Goal: Task Accomplishment & Management: Complete application form

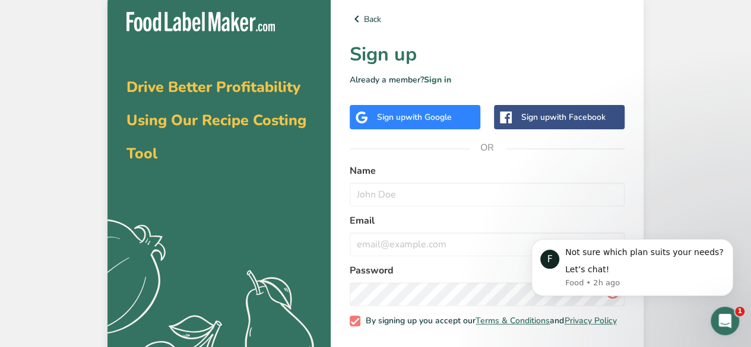
click at [406, 116] on span "with Google" at bounding box center [428, 117] width 46 height 11
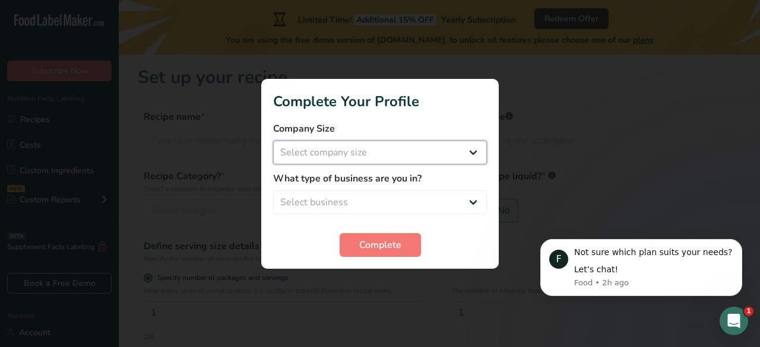
click at [351, 155] on select "Select company size" at bounding box center [380, 153] width 214 height 24
click at [426, 158] on select "Select company size" at bounding box center [380, 153] width 214 height 24
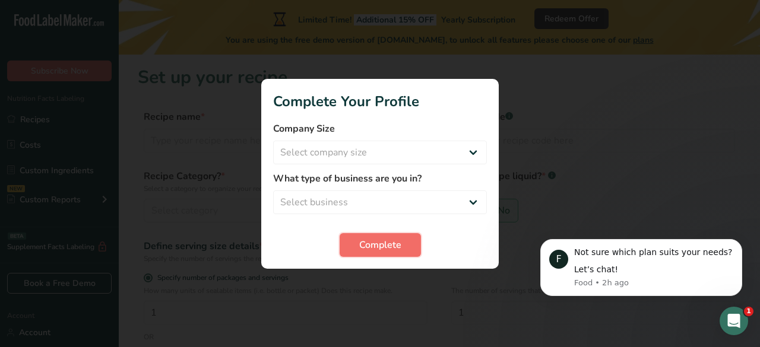
click at [359, 245] on span "Complete" at bounding box center [380, 245] width 42 height 14
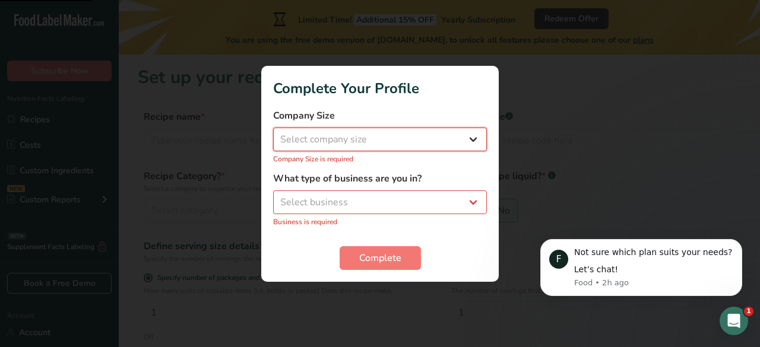
click at [339, 135] on select "Select company size" at bounding box center [380, 140] width 214 height 24
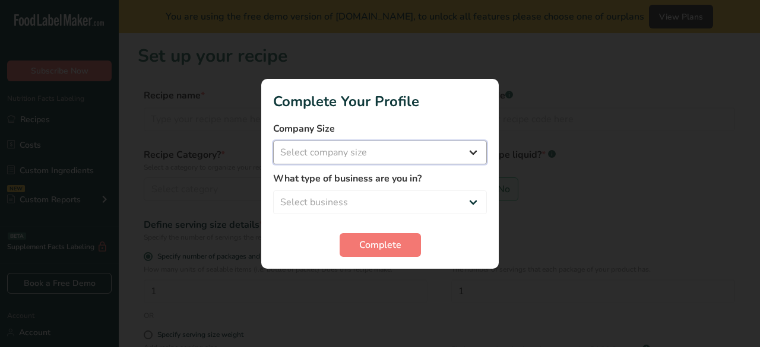
click at [315, 150] on select "Select company size" at bounding box center [380, 153] width 214 height 24
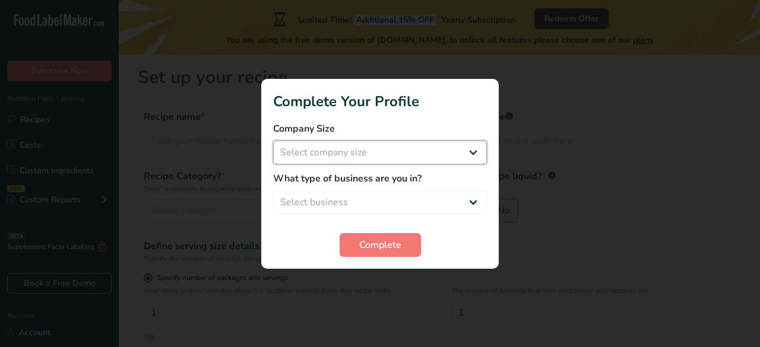
drag, startPoint x: 315, startPoint y: 150, endPoint x: 287, endPoint y: 150, distance: 28.5
click at [285, 150] on select "Select company size Fewer than 10 Employees 10 to 50 Employees 51 to 500 Employ…" at bounding box center [380, 153] width 214 height 24
select select "1"
click at [273, 141] on select "Select company size Fewer than 10 Employees 10 to 50 Employees 51 to 500 Employ…" at bounding box center [380, 153] width 214 height 24
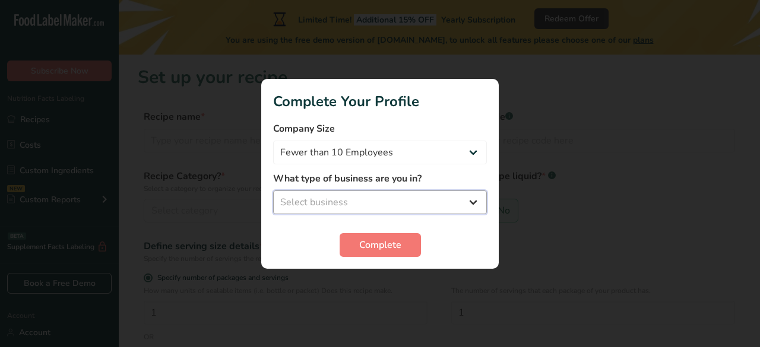
click at [296, 193] on select "Select business Packaged Food Manufacturer Restaurant & Cafe Bakery Meal Plans …" at bounding box center [380, 202] width 214 height 24
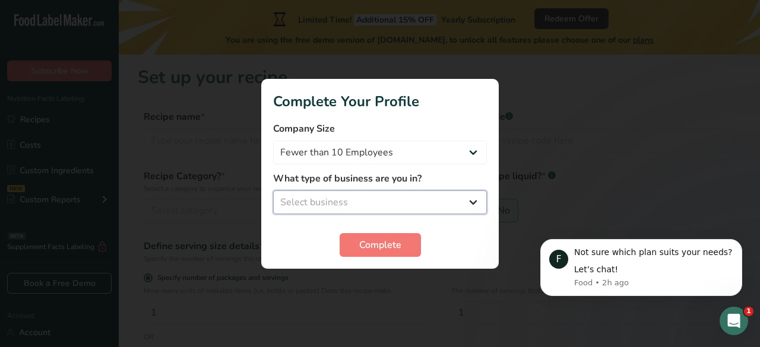
select select "1"
click at [273, 190] on select "Select business Packaged Food Manufacturer Restaurant & Cafe Bakery Meal Plans …" at bounding box center [380, 202] width 214 height 24
click at [361, 254] on button "Complete" at bounding box center [379, 245] width 81 height 24
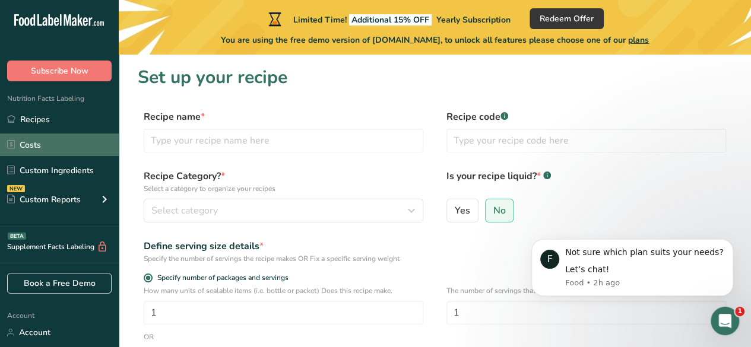
click at [65, 136] on link "Costs" at bounding box center [59, 145] width 119 height 23
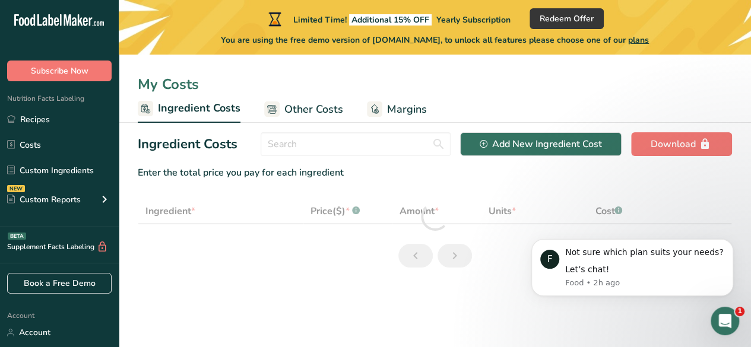
select select "1"
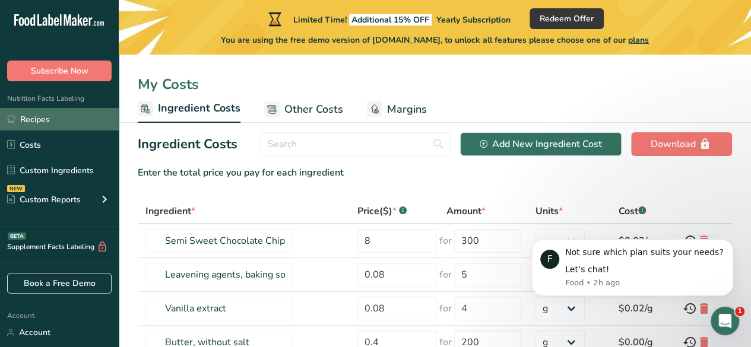
click at [71, 119] on link "Recipes" at bounding box center [59, 119] width 119 height 23
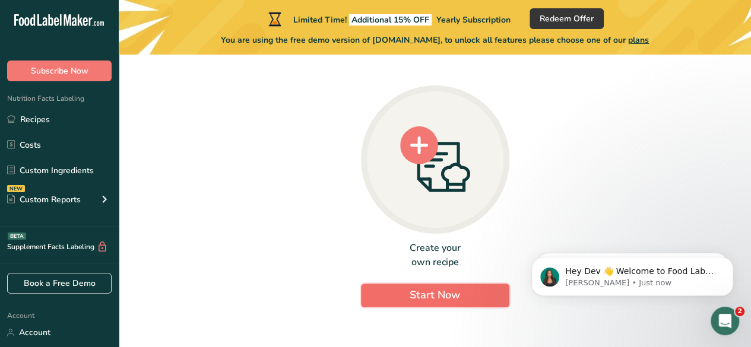
click at [395, 294] on button "Start Now" at bounding box center [435, 296] width 148 height 24
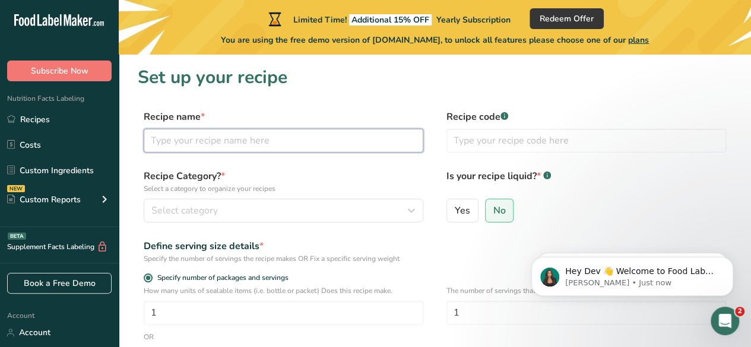
click at [254, 139] on input "text" at bounding box center [283, 141] width 279 height 24
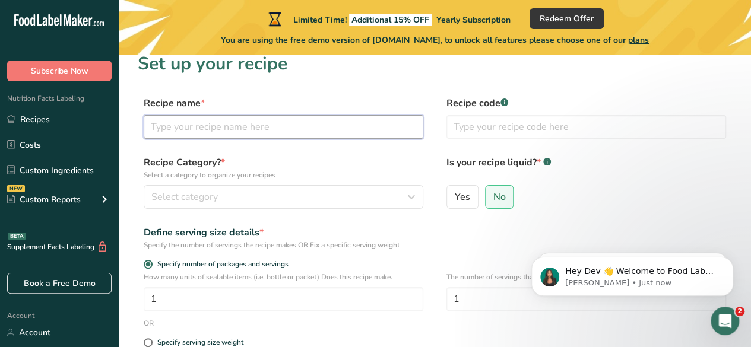
scroll to position [21, 0]
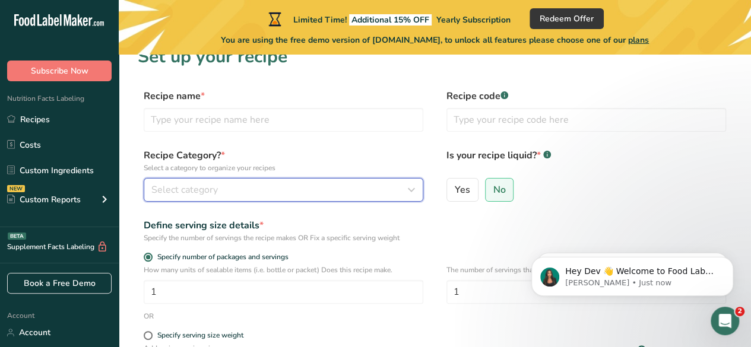
click at [254, 187] on div "Select category" at bounding box center [279, 190] width 257 height 14
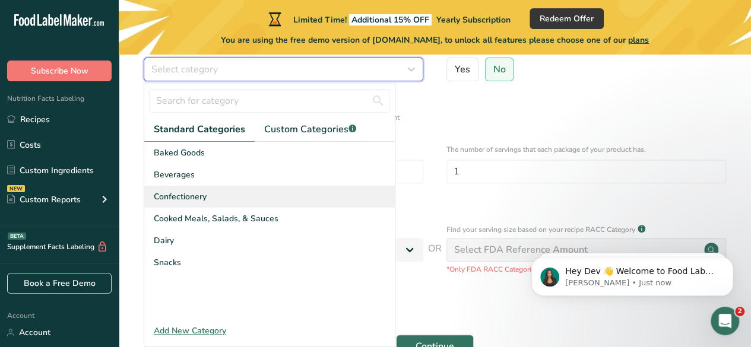
scroll to position [142, 0]
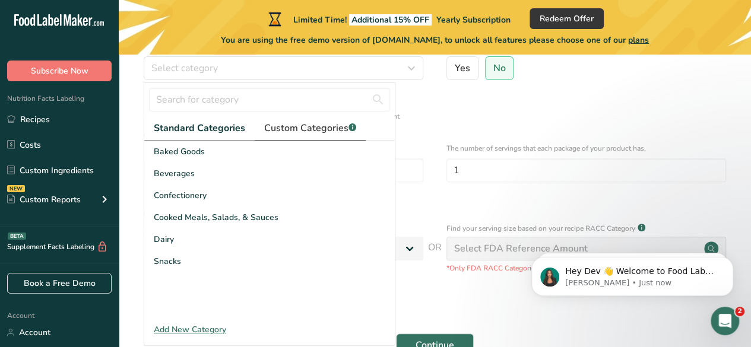
click at [285, 134] on span "Custom Categories .a-a{fill:#347362;}.b-a{fill:#fff;}" at bounding box center [310, 128] width 92 height 14
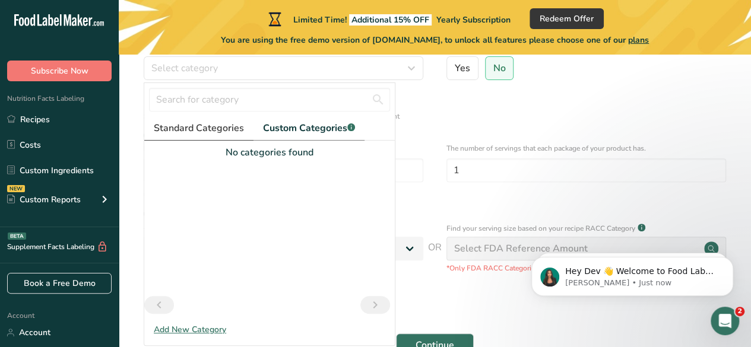
click at [209, 129] on span "Standard Categories" at bounding box center [199, 128] width 90 height 14
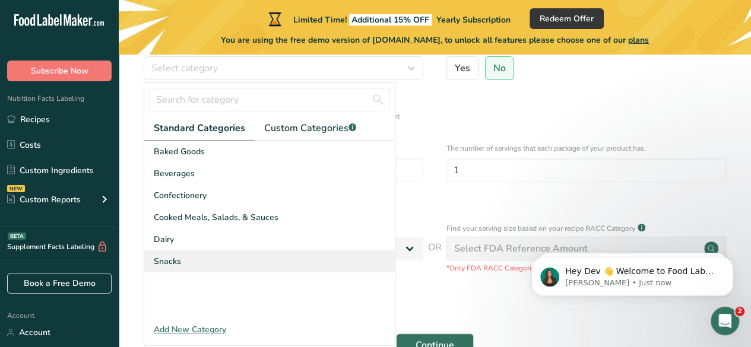
click at [197, 268] on div "Snacks" at bounding box center [269, 261] width 250 height 22
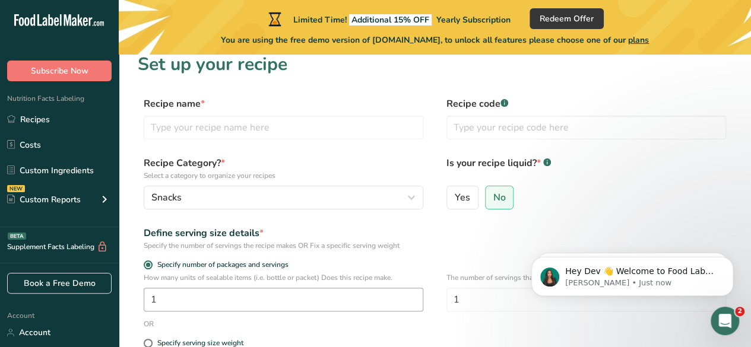
scroll to position [0, 0]
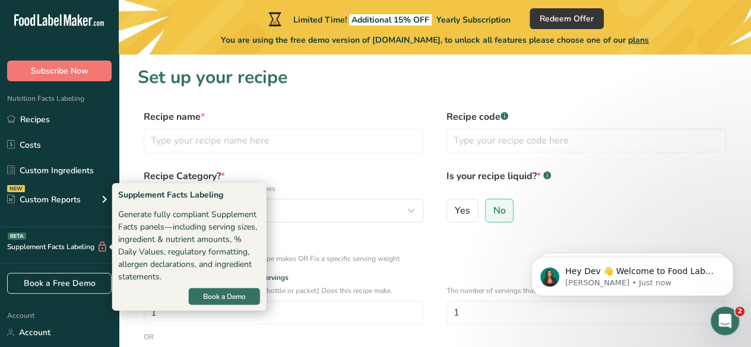
click at [62, 251] on div "Supplement Facts Labeling BETA" at bounding box center [54, 247] width 108 height 12
drag, startPoint x: 9, startPoint y: 249, endPoint x: 85, endPoint y: 250, distance: 75.4
click at [84, 250] on div "Supplement Facts Labeling BETA" at bounding box center [54, 247] width 108 height 12
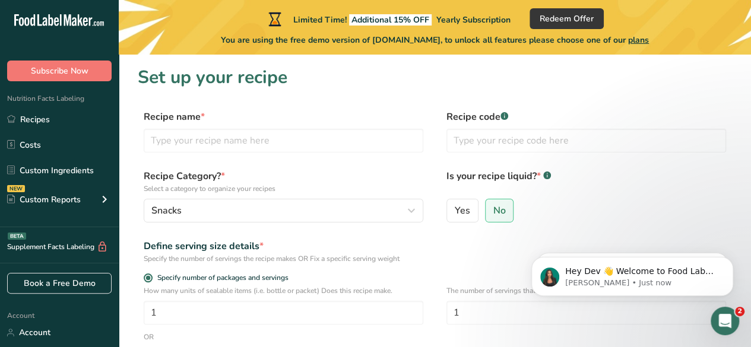
click at [93, 249] on div "Supplement Facts Labeling BETA" at bounding box center [54, 247] width 108 height 12
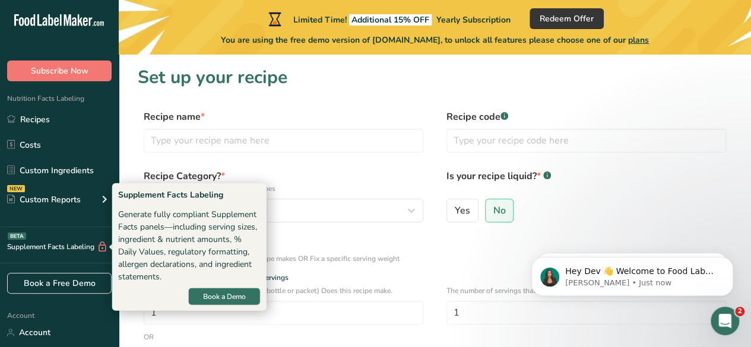
drag, startPoint x: 94, startPoint y: 248, endPoint x: 3, endPoint y: 245, distance: 90.8
click at [1, 245] on div "Supplement Facts Labeling BETA" at bounding box center [54, 247] width 108 height 12
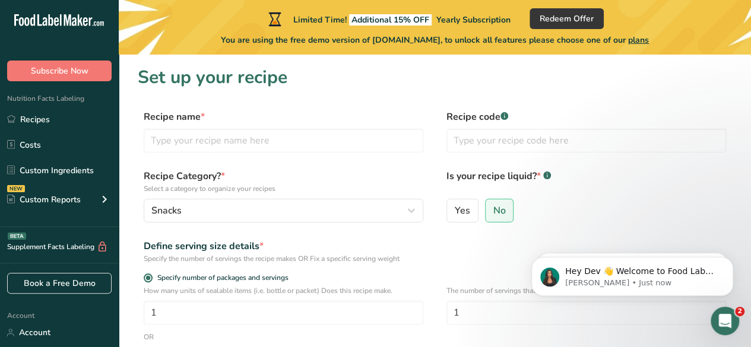
copy div "Supplement Facts Labeling"
